Goal: Task Accomplishment & Management: Manage account settings

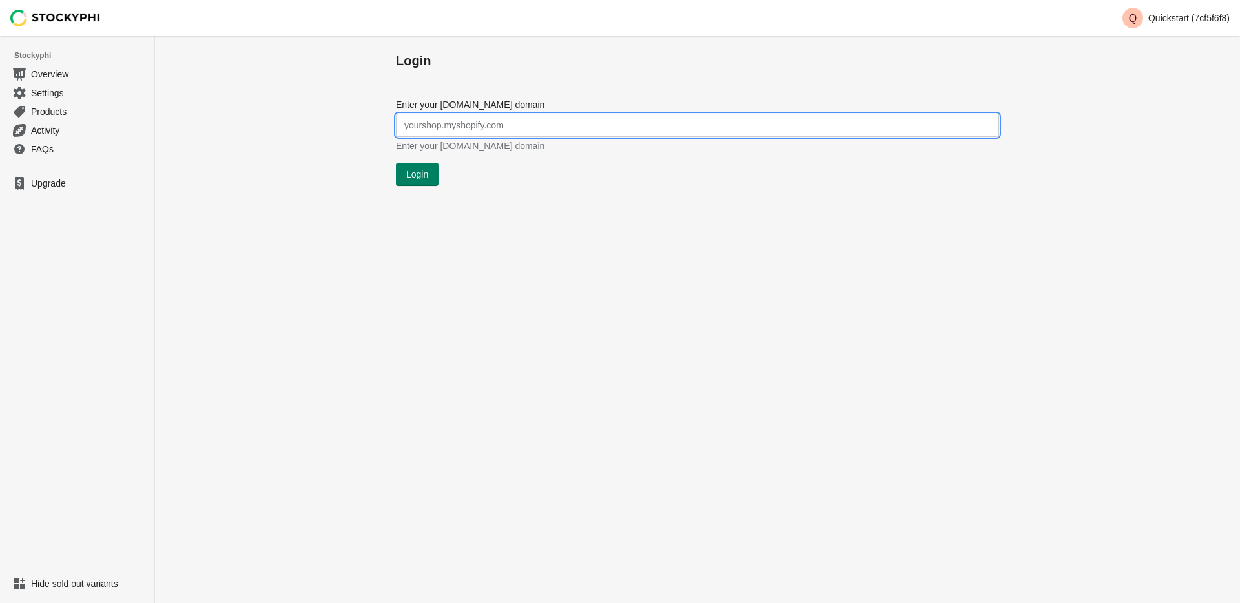
click at [496, 133] on input "Enter your [DOMAIN_NAME] domain" at bounding box center [697, 125] width 603 height 23
click at [507, 130] on input "Enter your [DOMAIN_NAME] domain" at bounding box center [697, 125] width 603 height 23
click at [48, 92] on span "Settings" at bounding box center [89, 93] width 116 height 13
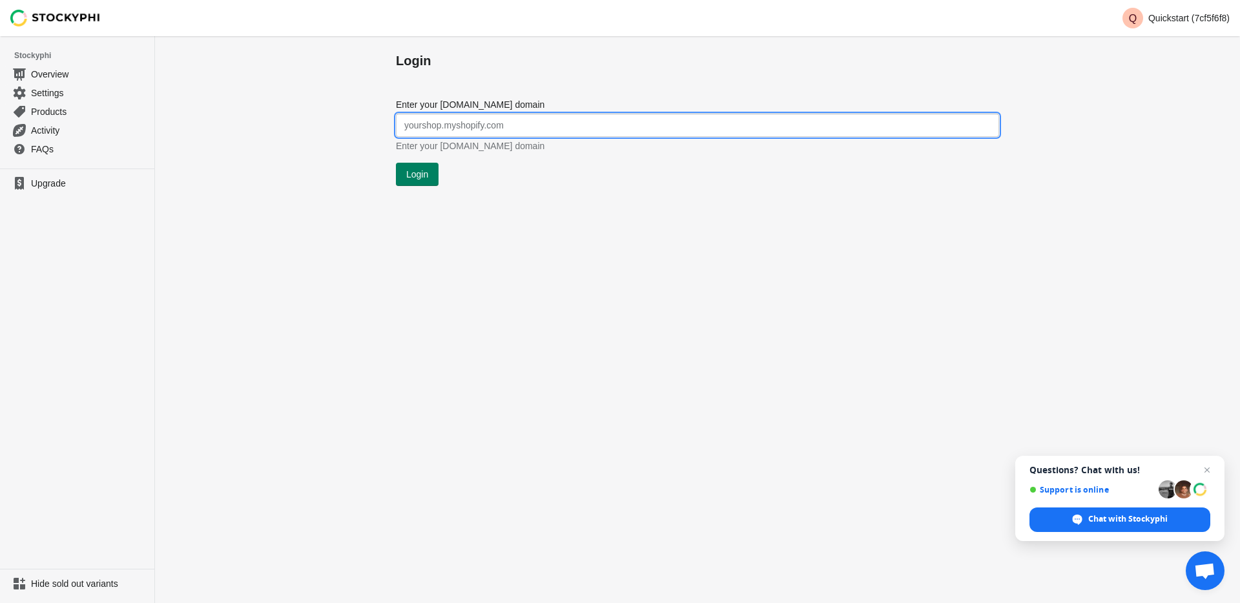
click at [438, 130] on input "Enter your [DOMAIN_NAME] domain" at bounding box center [697, 125] width 603 height 23
click at [456, 130] on input "Enter your [DOMAIN_NAME] domain" at bounding box center [697, 125] width 603 height 23
click at [1222, 19] on p "Quickstart (7cf5f6f8)" at bounding box center [1188, 18] width 81 height 10
click at [542, 125] on input "Enter your [DOMAIN_NAME] domain" at bounding box center [697, 125] width 603 height 23
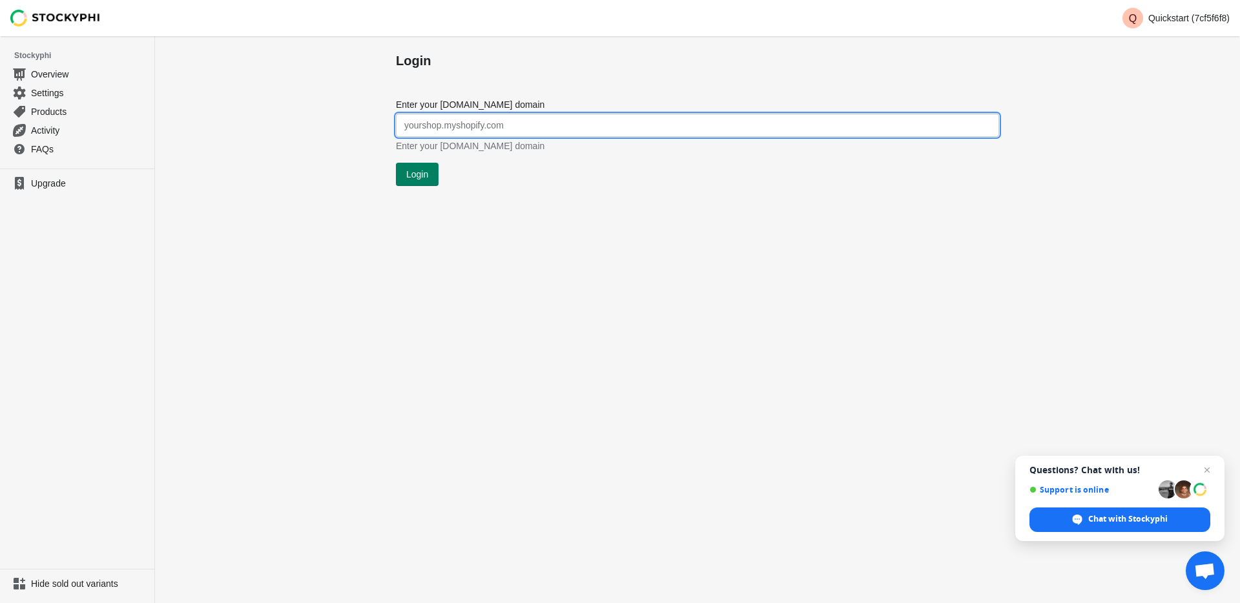
paste input "quickstart-7cf5f6f8"
click at [539, 178] on div "Login" at bounding box center [697, 174] width 603 height 23
drag, startPoint x: 486, startPoint y: 125, endPoint x: 600, endPoint y: 127, distance: 114.3
click at [600, 127] on input "quickstart-7cf5f6f8.myshopify.com" at bounding box center [697, 125] width 603 height 23
type input "quickstart-7cf5f6f8"
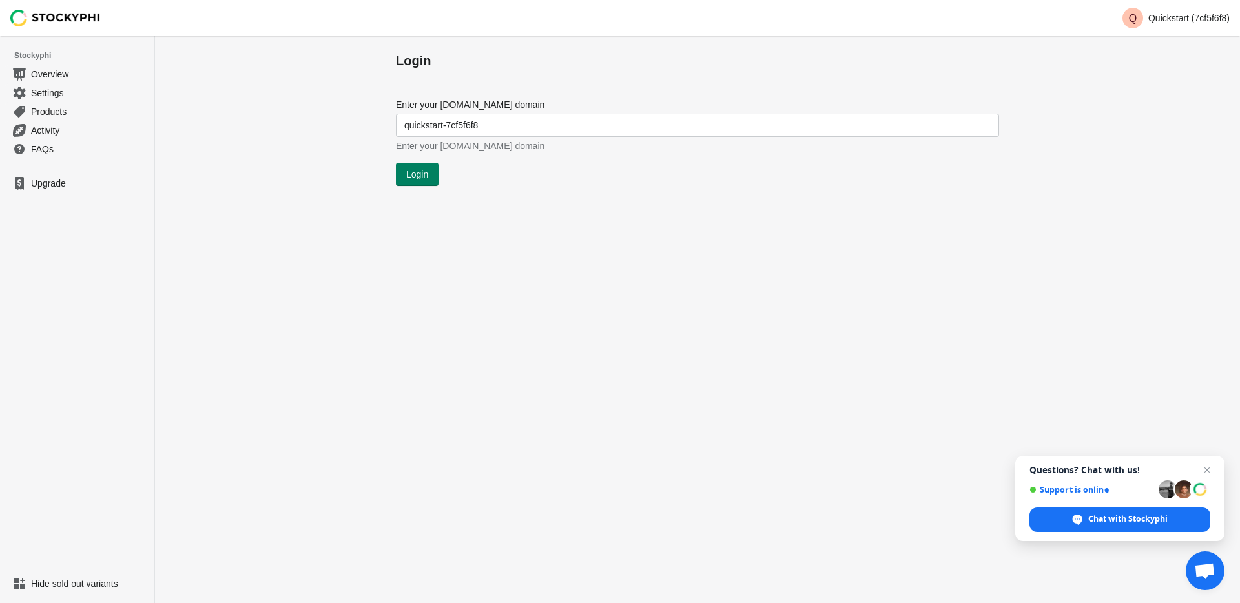
click at [573, 188] on div "Login Submit Enter your myshopify.com domain quickstart-7cf5f6f8 Enter your mys…" at bounding box center [697, 319] width 1085 height 567
click at [431, 174] on button "Login" at bounding box center [417, 174] width 43 height 23
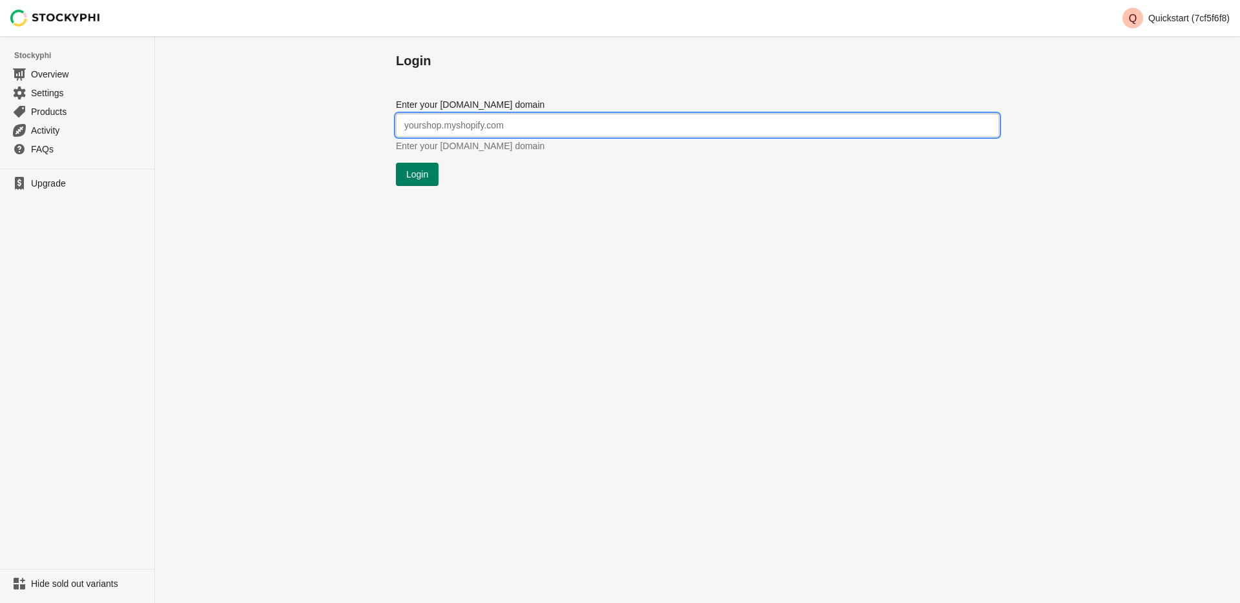
click at [453, 129] on input "Enter your [DOMAIN_NAME] domain" at bounding box center [697, 125] width 603 height 23
click at [460, 127] on input "Enter your [DOMAIN_NAME] domain" at bounding box center [697, 125] width 603 height 23
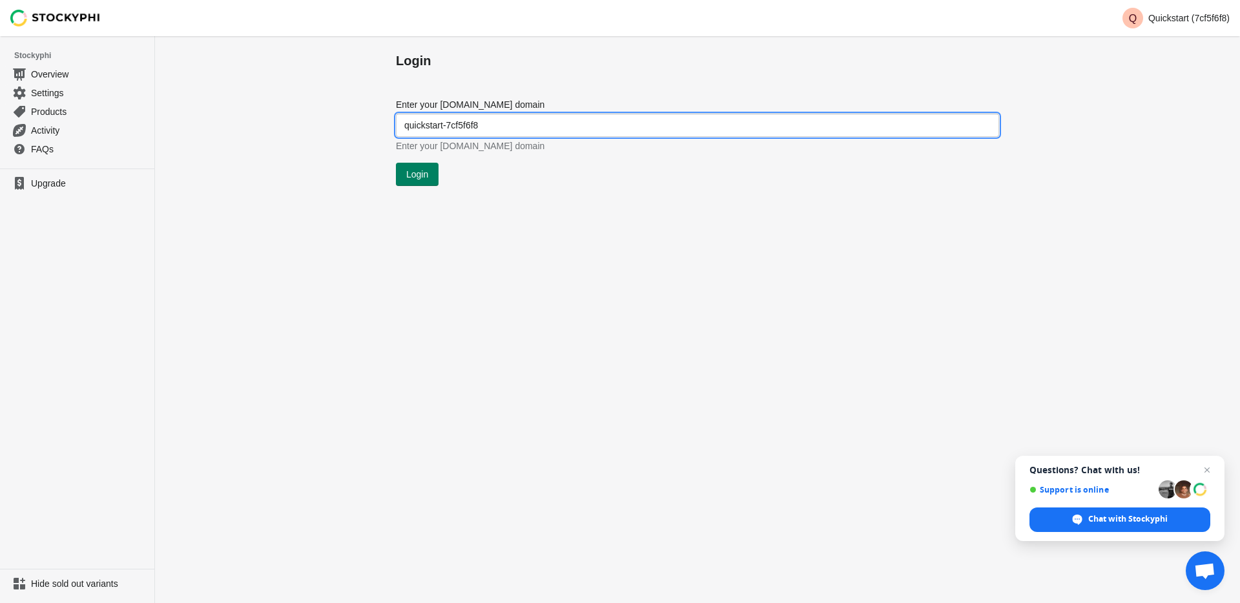
click at [518, 128] on input "quickstart-7cf5f6f8" at bounding box center [697, 125] width 603 height 23
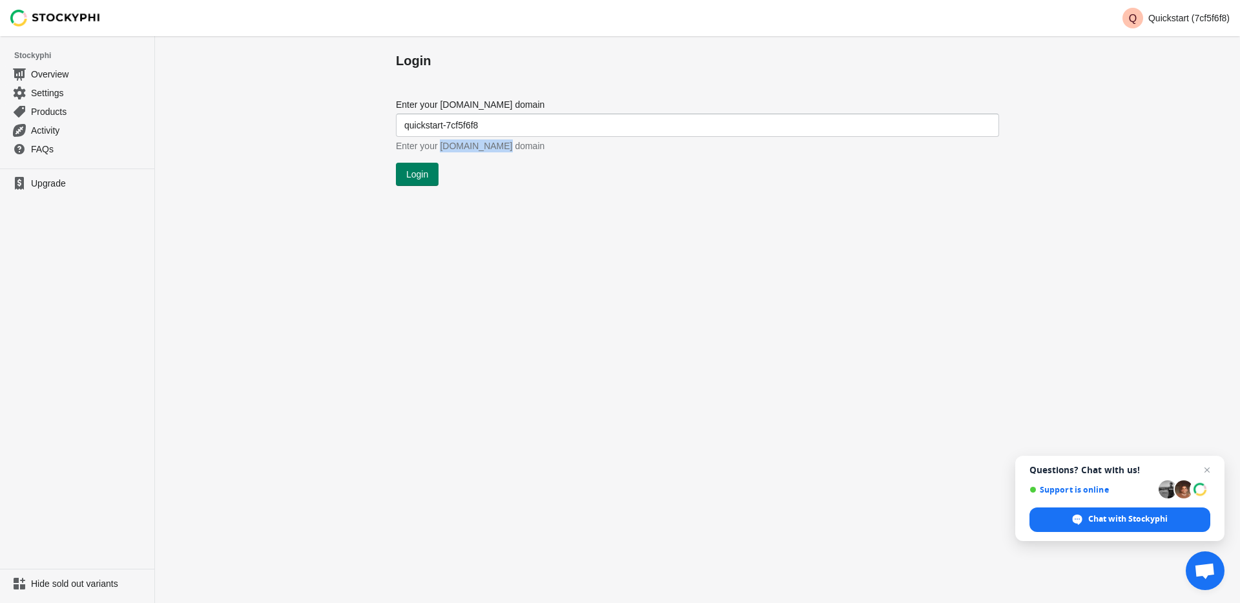
drag, startPoint x: 444, startPoint y: 147, endPoint x: 500, endPoint y: 148, distance: 56.2
click at [500, 148] on span "Enter your [DOMAIN_NAME] domain" at bounding box center [470, 146] width 148 height 10
copy span "myshopify.com"
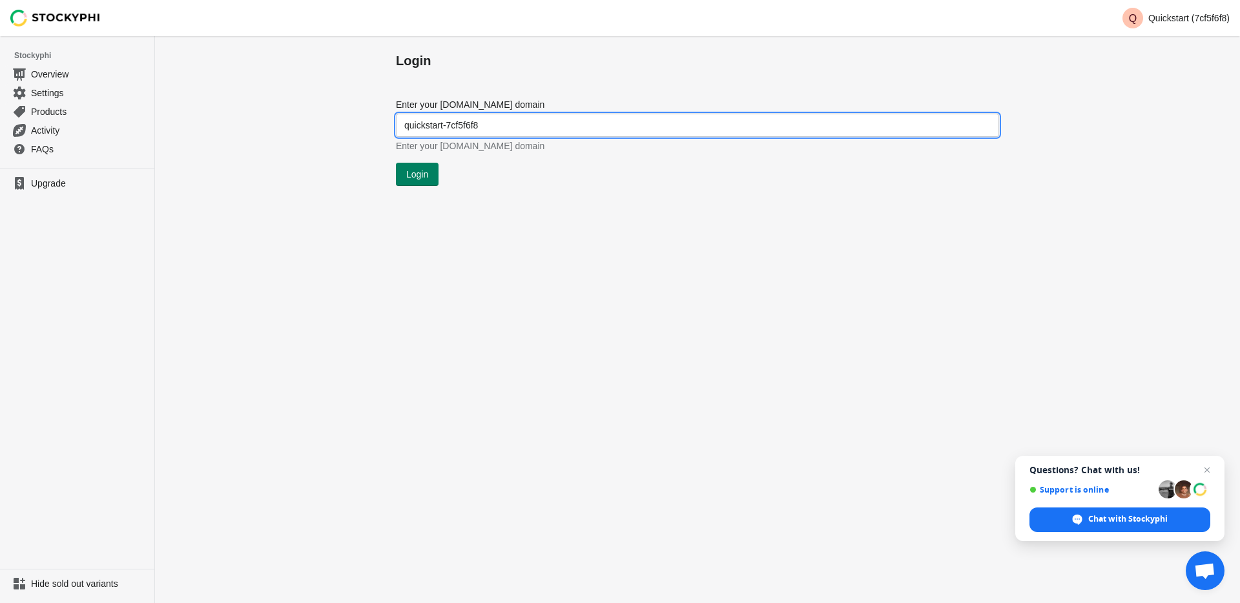
click at [509, 119] on input "quickstart-7cf5f6f8" at bounding box center [697, 125] width 603 height 23
paste input "myshopify.com"
type input "[DOMAIN_NAME]"
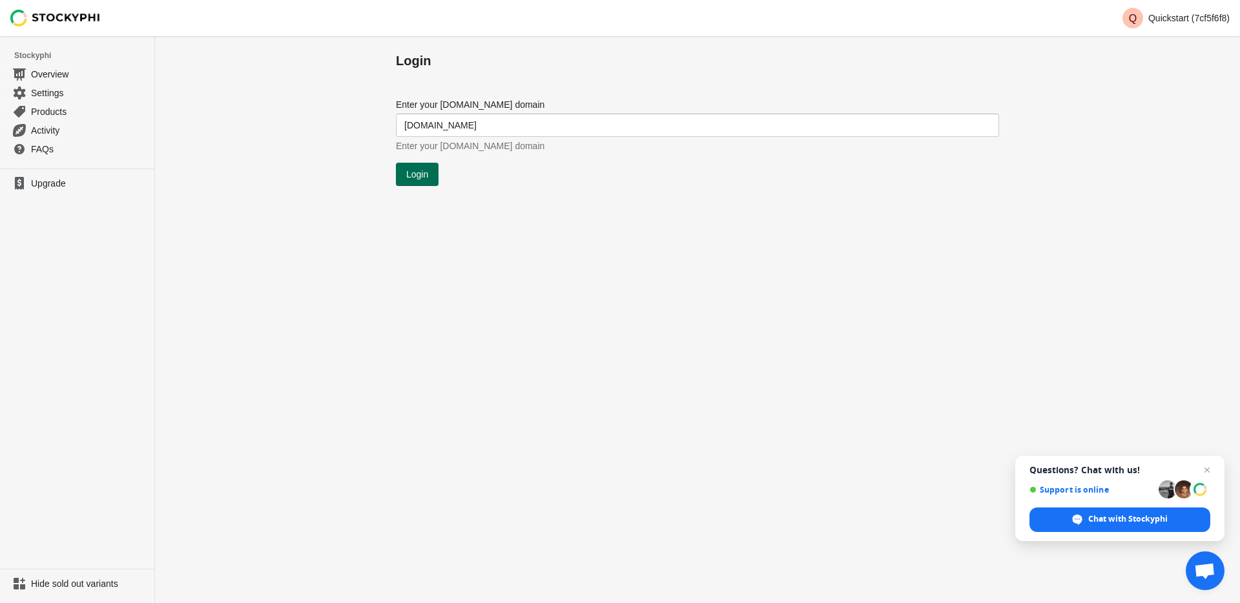
click at [423, 173] on span "Login" at bounding box center [417, 174] width 22 height 10
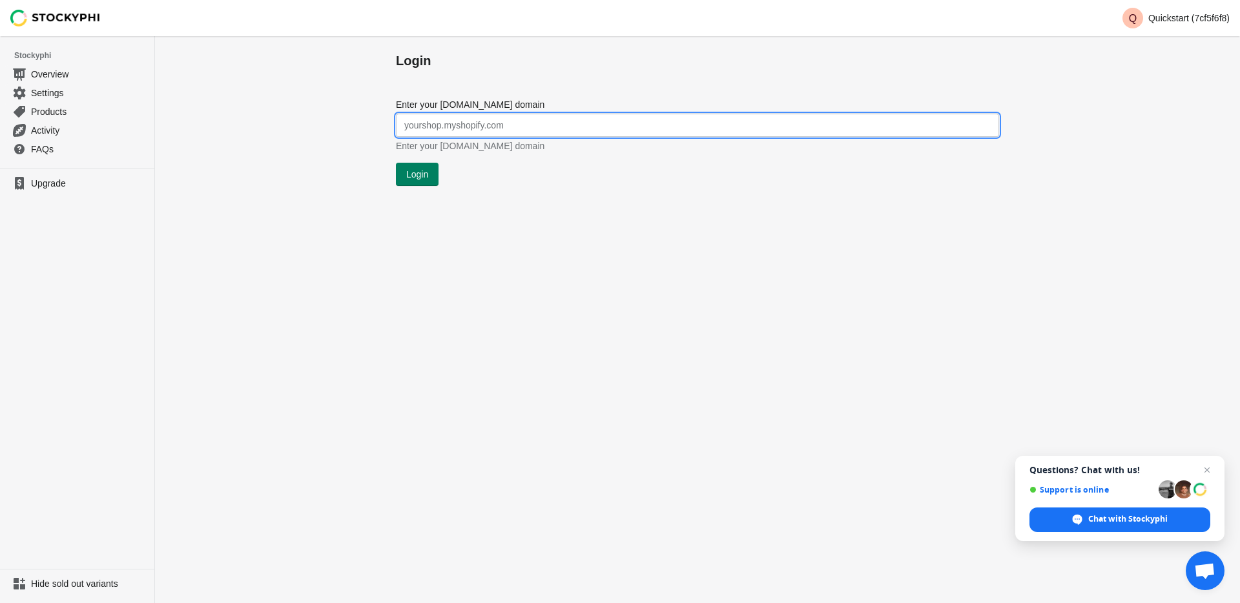
click at [476, 128] on input "Enter your [DOMAIN_NAME] domain" at bounding box center [697, 125] width 603 height 23
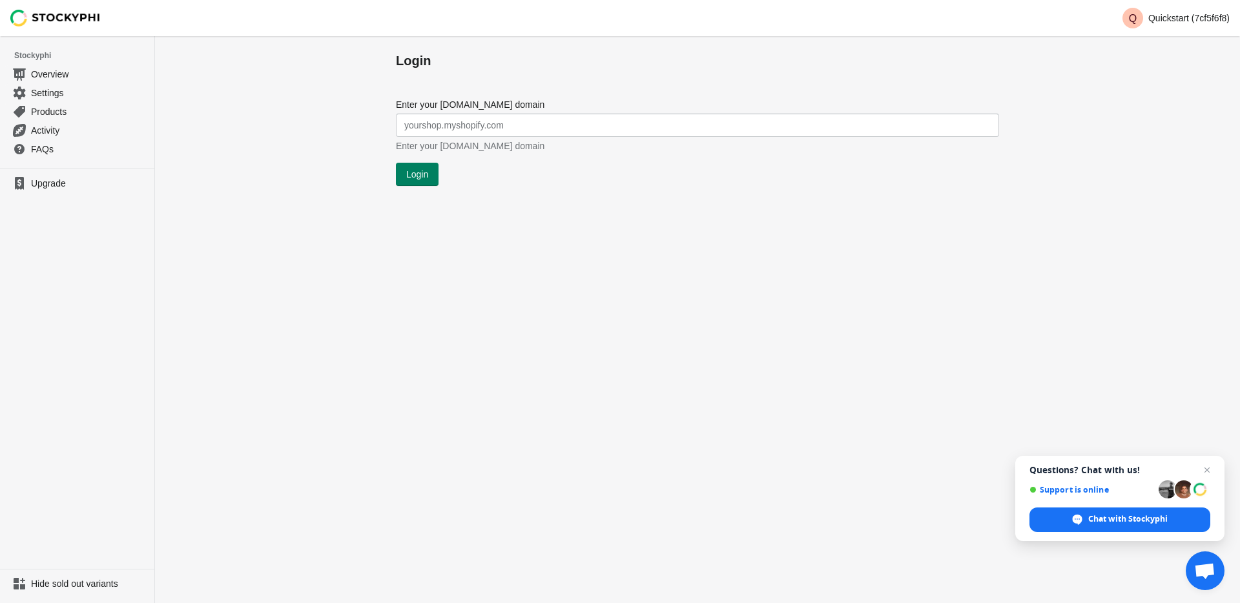
click at [336, 126] on div "Login Submit Enter your myshopify.com domain Enter your myshopify.com domain Lo…" at bounding box center [697, 319] width 1085 height 567
click at [1173, 19] on p "Quickstart (7cf5f6f8)" at bounding box center [1188, 18] width 81 height 10
click at [1208, 54] on span "Logout" at bounding box center [1210, 58] width 28 height 13
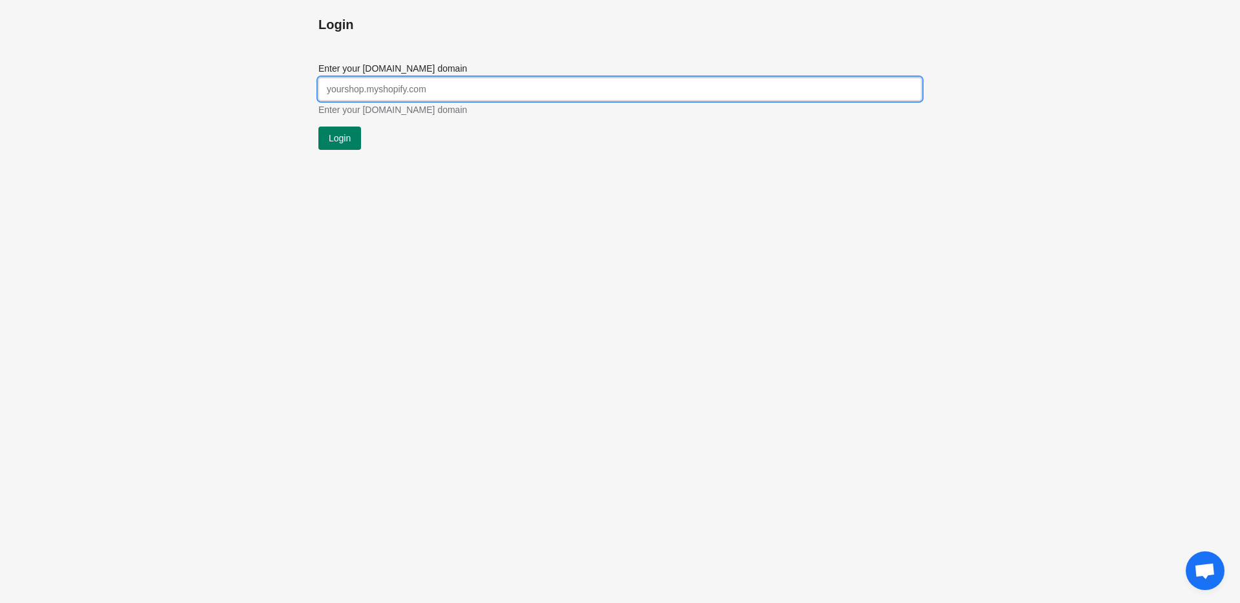
click at [443, 95] on input "Enter your [DOMAIN_NAME] domain" at bounding box center [619, 88] width 603 height 23
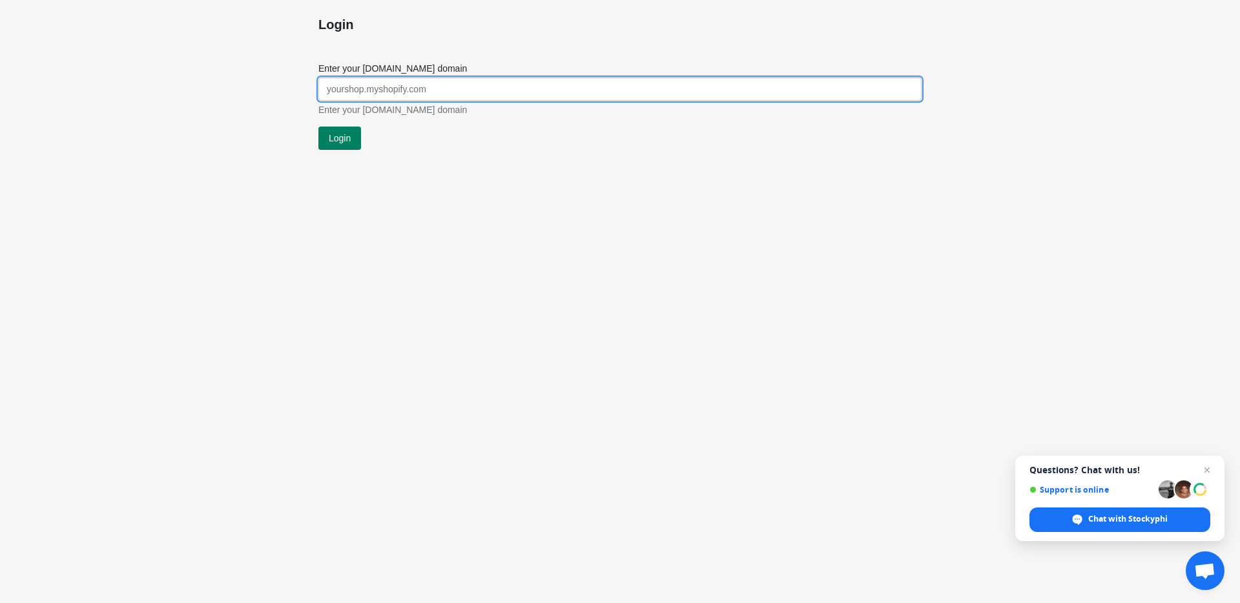
click at [443, 95] on input "Enter your [DOMAIN_NAME] domain" at bounding box center [619, 88] width 603 height 23
click at [440, 85] on input "quickstart-7cf5f6f8" at bounding box center [619, 88] width 603 height 23
type input "quickstart-7cf5f6f8.myshopify.com"
click at [386, 148] on div "Login" at bounding box center [619, 138] width 603 height 23
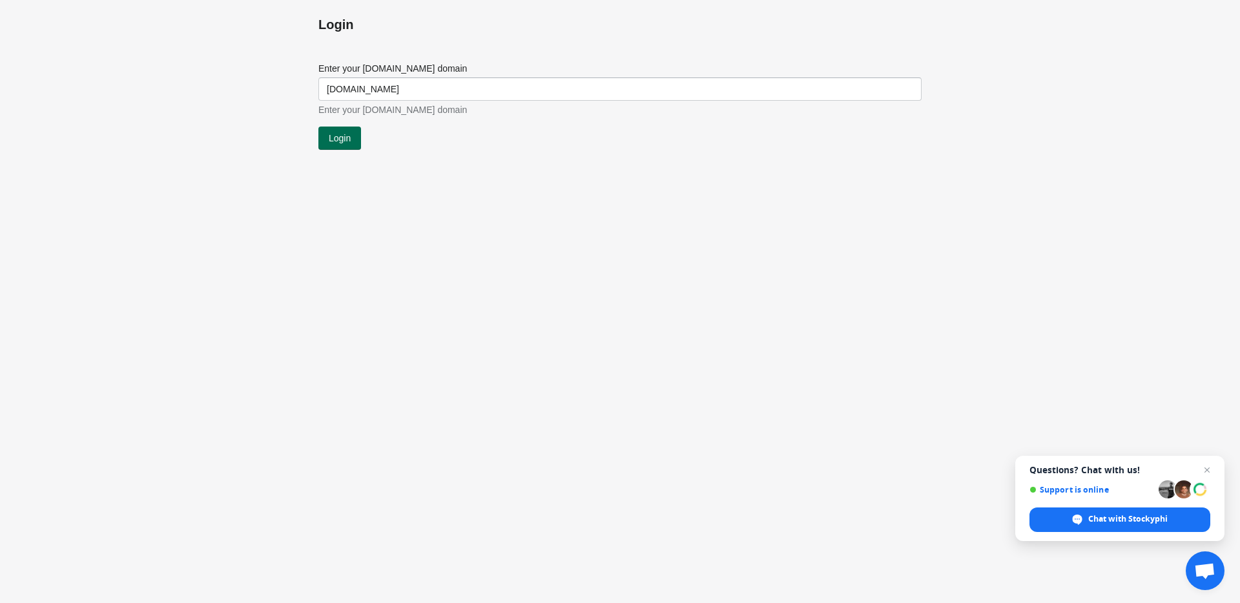
click at [338, 139] on span "Login" at bounding box center [340, 138] width 22 height 10
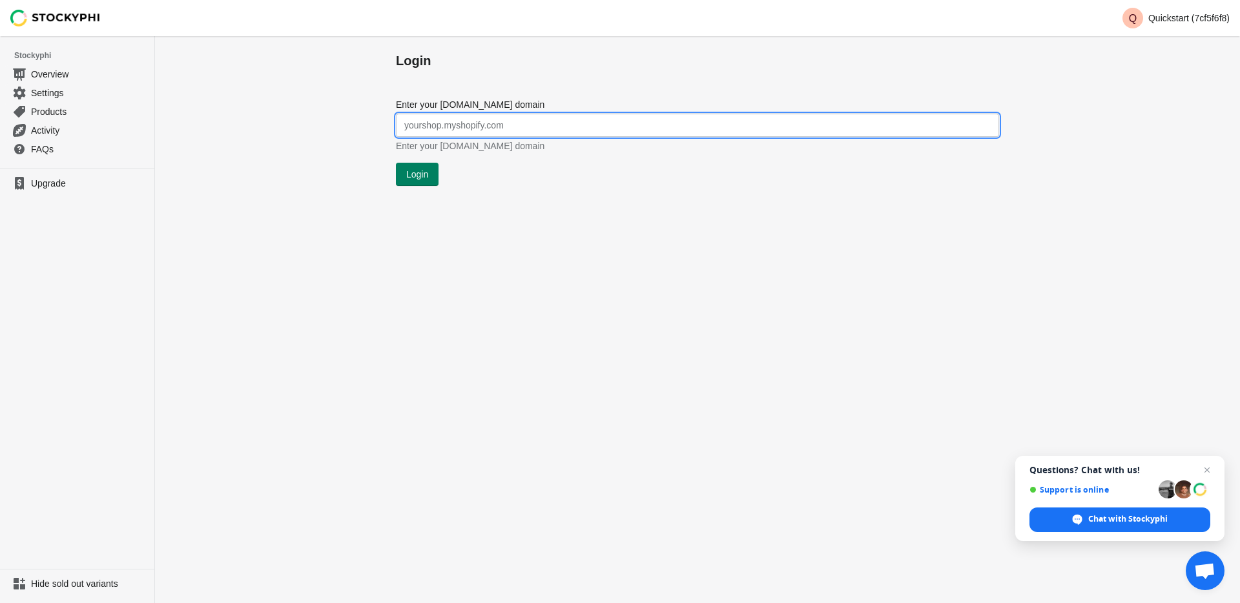
click at [437, 130] on input "Enter your [DOMAIN_NAME] domain" at bounding box center [697, 125] width 603 height 23
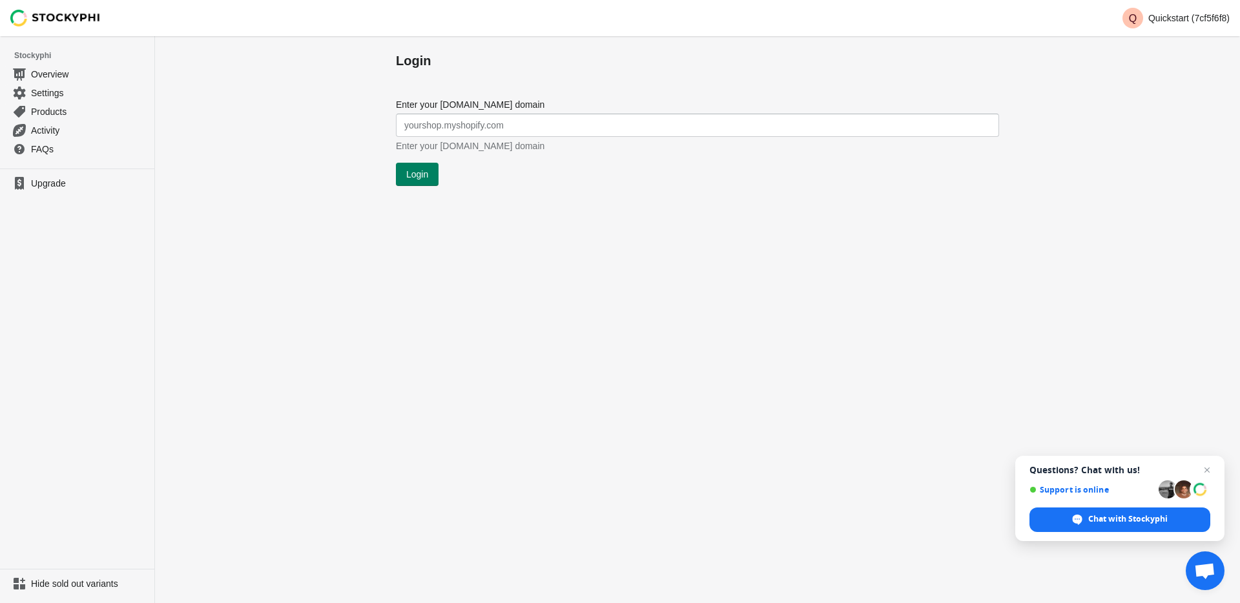
click at [420, 88] on div "Submit Enter your myshopify.com domain Enter your myshopify.com domain Login" at bounding box center [697, 135] width 603 height 101
click at [48, 188] on span "Upgrade" at bounding box center [89, 183] width 116 height 13
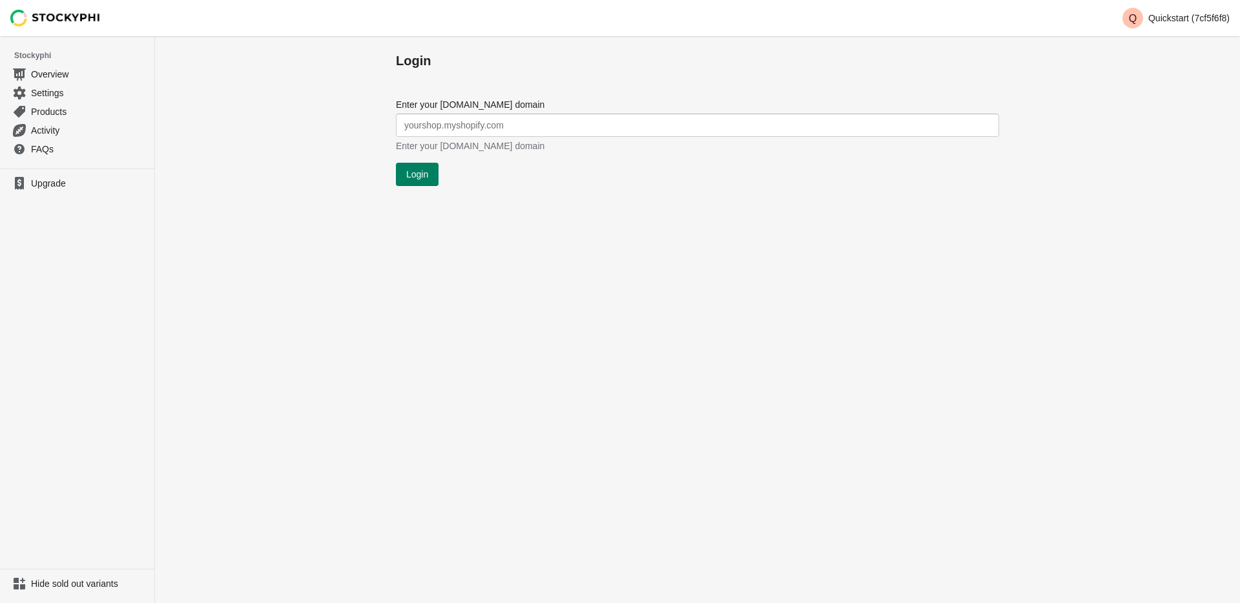
click at [67, 187] on span "Upgrade" at bounding box center [89, 183] width 116 height 13
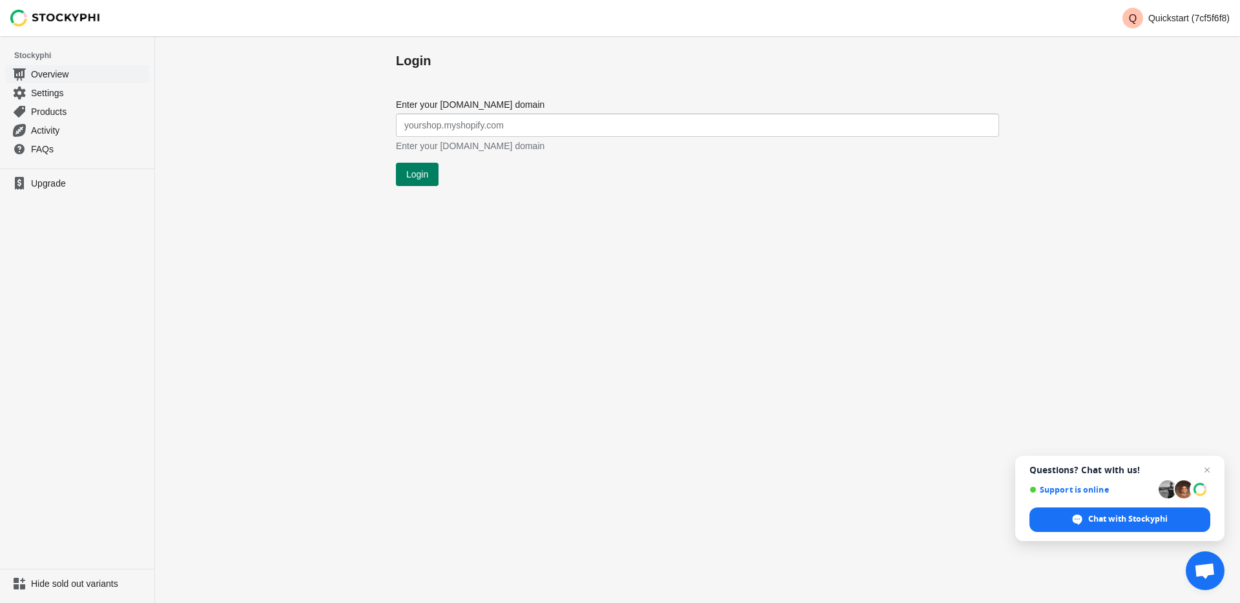
click at [74, 75] on span "Overview" at bounding box center [89, 74] width 116 height 13
